Goal: Find specific fact: Find specific fact

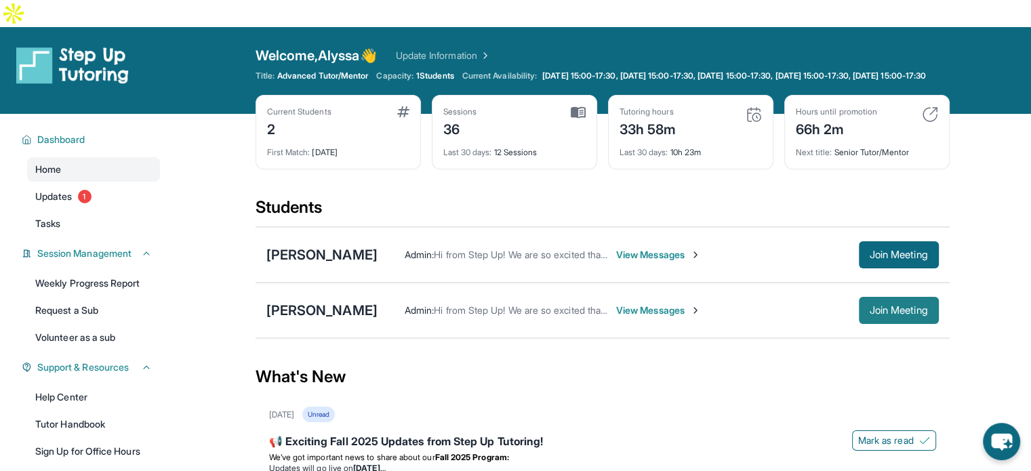
click at [869, 306] on span "Join Meeting" at bounding box center [898, 310] width 58 height 8
click at [632, 304] on span "View Messages" at bounding box center [658, 311] width 85 height 14
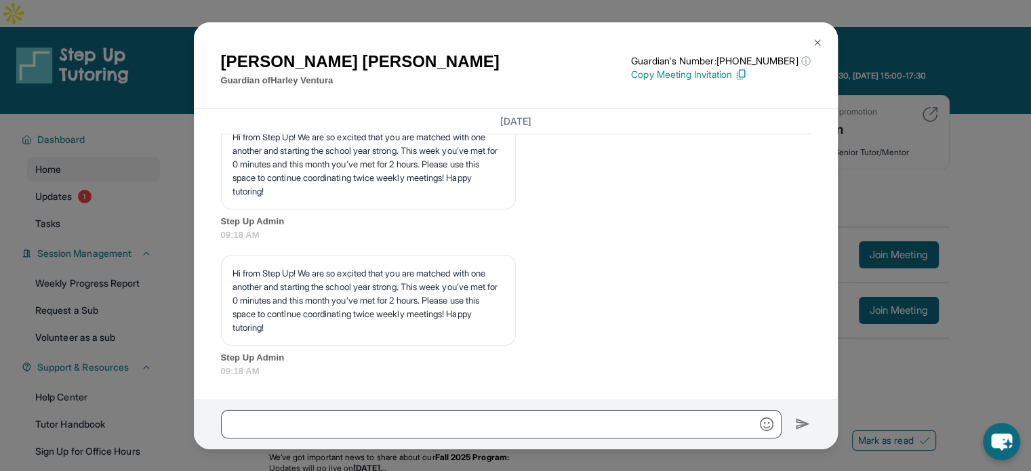
scroll to position [12122, 0]
click at [817, 39] on img at bounding box center [817, 42] width 11 height 11
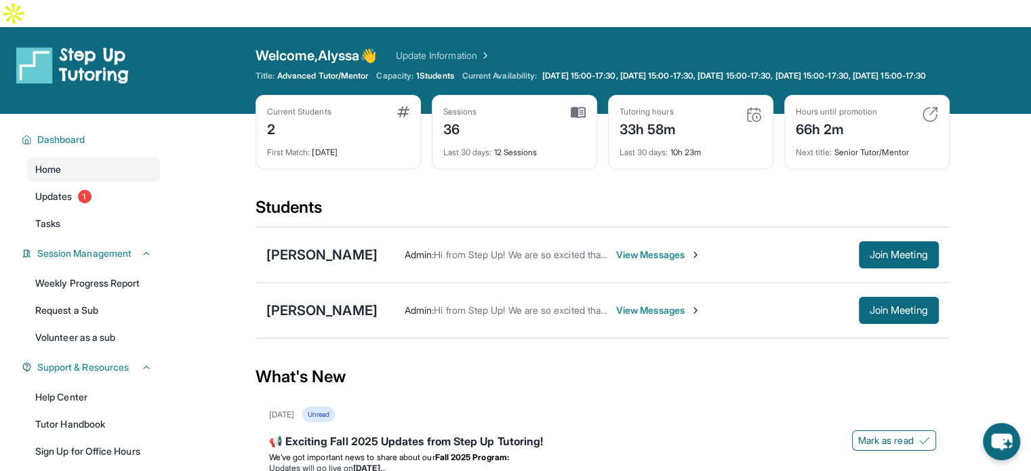
click at [312, 301] on div "[PERSON_NAME]" at bounding box center [321, 310] width 111 height 19
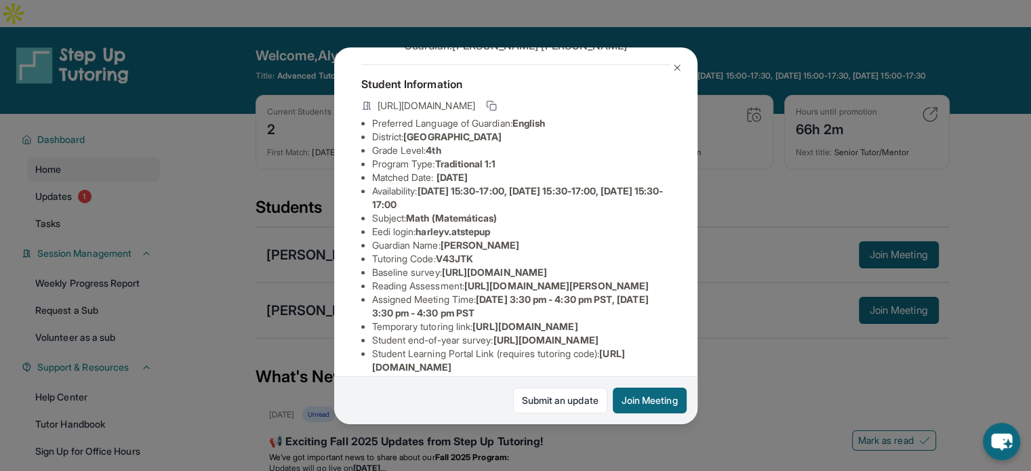
scroll to position [68, 0]
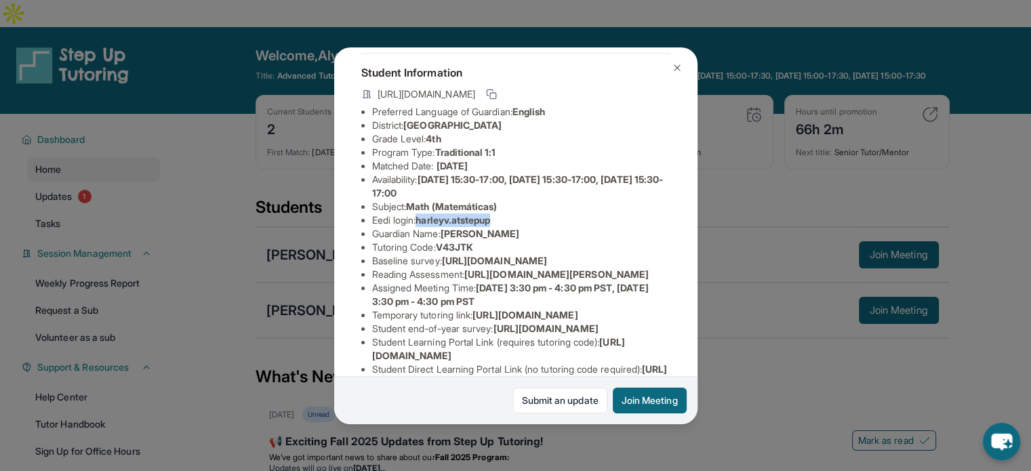
drag, startPoint x: 421, startPoint y: 230, endPoint x: 524, endPoint y: 227, distance: 103.0
click at [524, 227] on li "Eedi login : harleyv.atstepup" at bounding box center [521, 220] width 298 height 14
copy span "harleyv.atstepup"
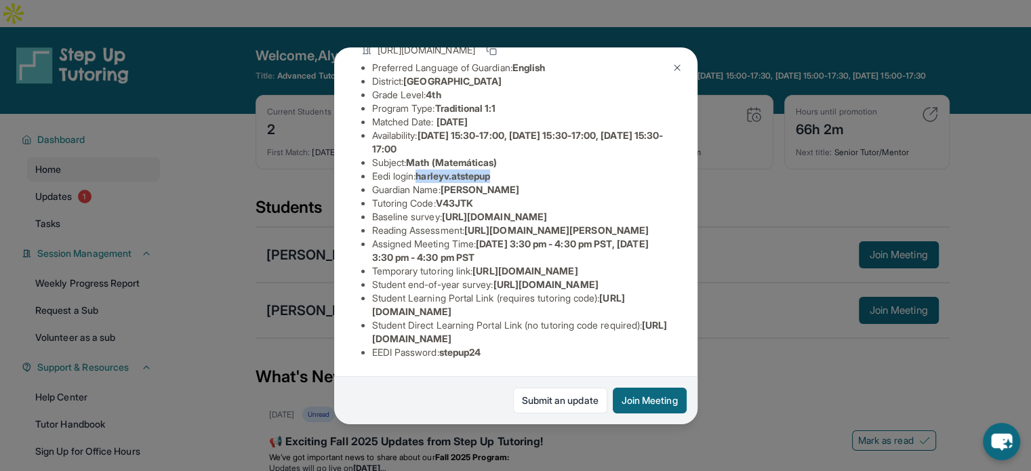
scroll to position [282, 0]
drag, startPoint x: 499, startPoint y: 344, endPoint x: 446, endPoint y: 342, distance: 52.9
click at [446, 346] on li "EEDI Password : stepup24" at bounding box center [521, 353] width 298 height 14
copy span "stepup24"
click at [633, 405] on button "Join Meeting" at bounding box center [650, 401] width 74 height 26
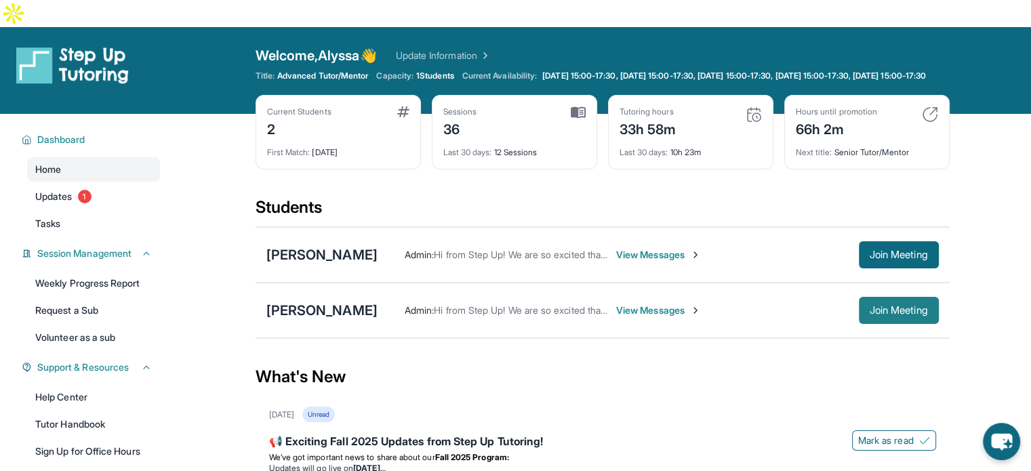
click at [902, 306] on span "Join Meeting" at bounding box center [898, 310] width 58 height 8
click at [331, 301] on div "[PERSON_NAME]" at bounding box center [321, 310] width 111 height 19
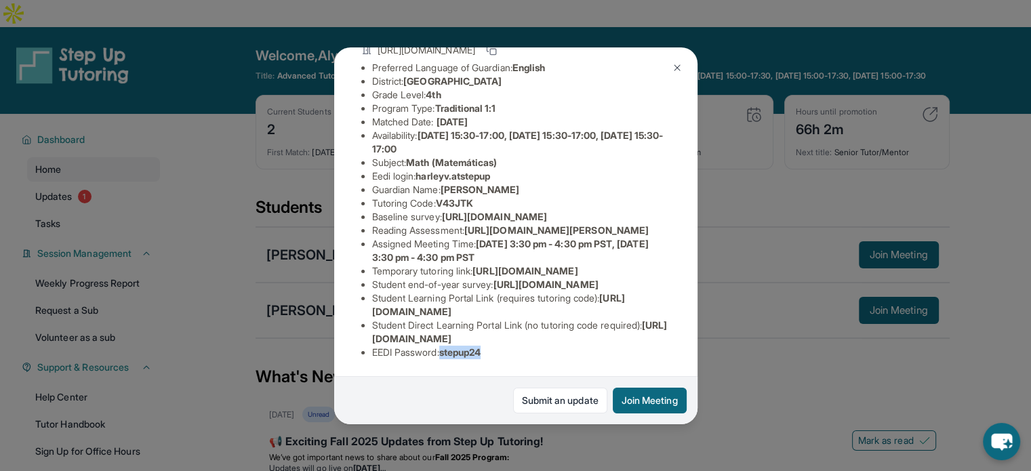
drag, startPoint x: 500, startPoint y: 343, endPoint x: 445, endPoint y: 344, distance: 55.6
click at [445, 346] on li "EEDI Password : stepup24" at bounding box center [521, 353] width 298 height 14
copy span "stepup24"
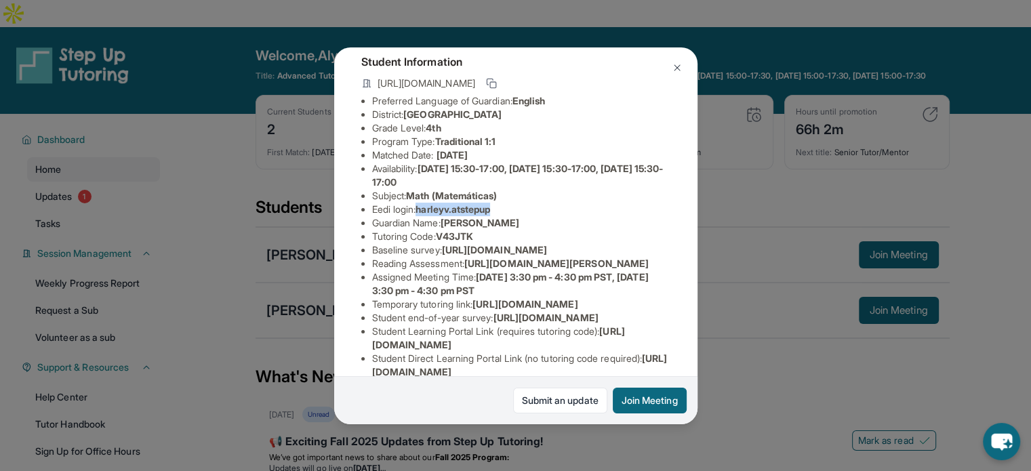
drag, startPoint x: 509, startPoint y: 224, endPoint x: 422, endPoint y: 221, distance: 86.8
click at [422, 216] on li "Eedi login : harleyv.atstepup" at bounding box center [521, 210] width 298 height 14
copy span "harleyv.atstepup"
